Goal: Download file/media

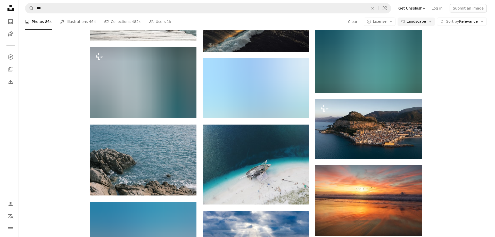
scroll to position [5634, 0]
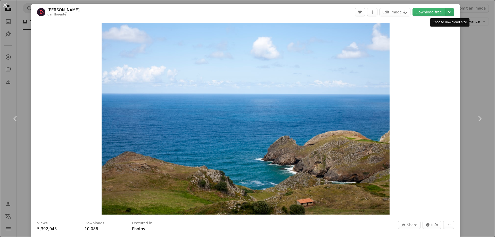
click at [452, 10] on icon "Chevron down" at bounding box center [449, 12] width 8 height 6
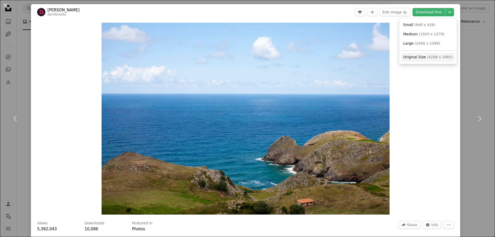
click at [437, 55] on span "( 4298 x 2865 )" at bounding box center [440, 57] width 26 height 4
